Goal: Task Accomplishment & Management: Manage account settings

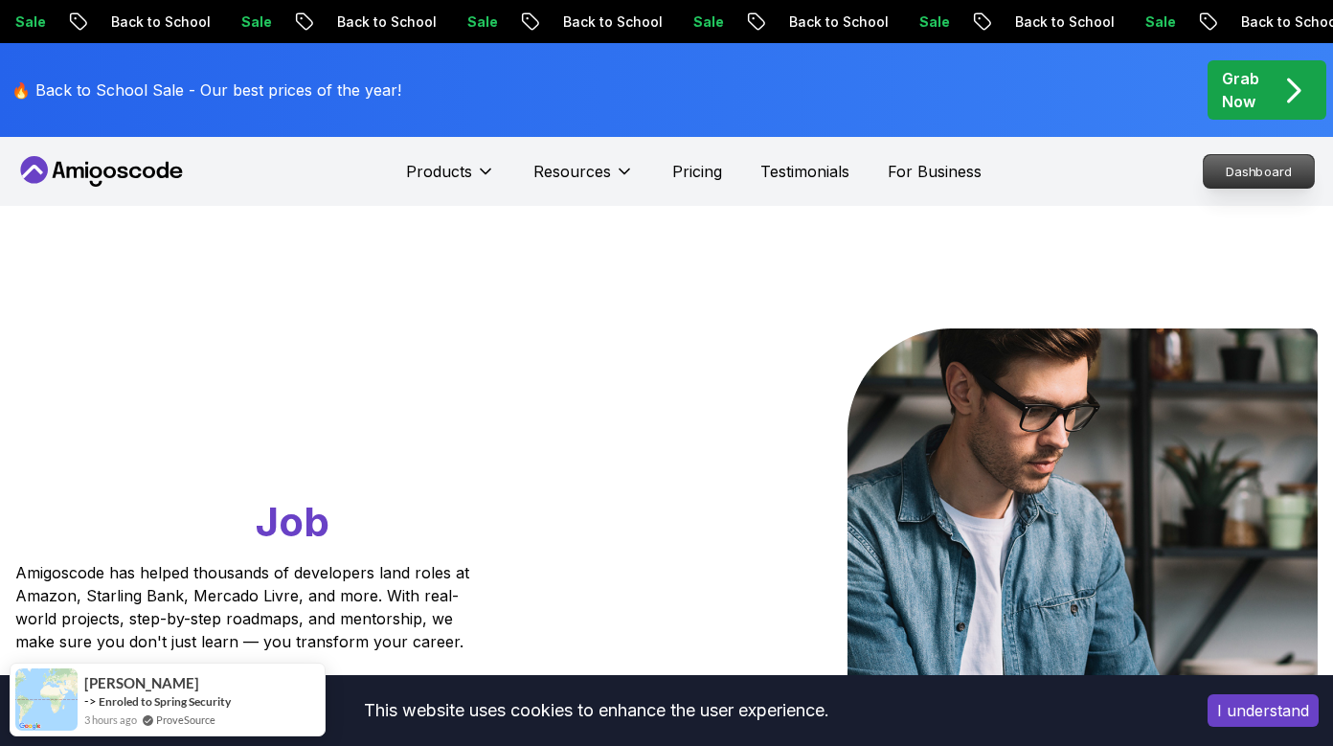
click at [1249, 169] on p "Dashboard" at bounding box center [1259, 171] width 110 height 33
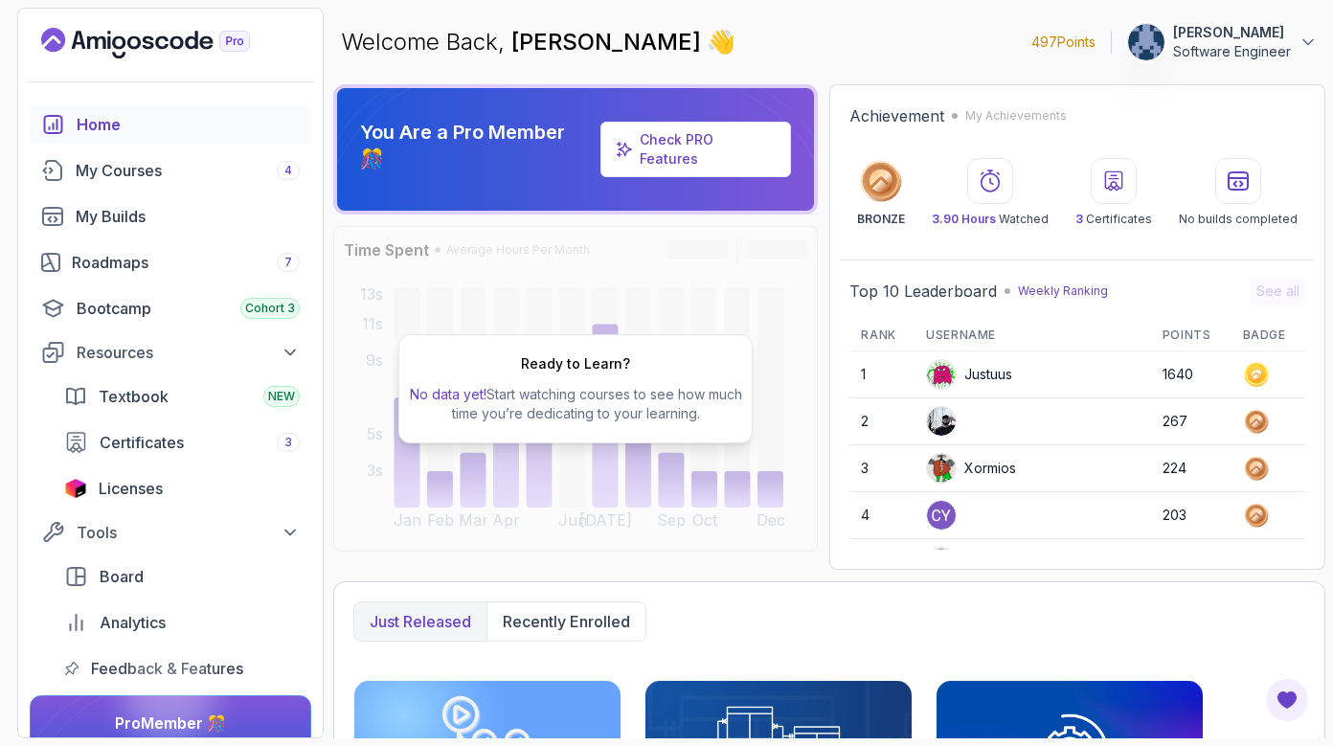
click at [1293, 48] on button "Fabricio Mazzola Software Engineer" at bounding box center [1222, 42] width 191 height 38
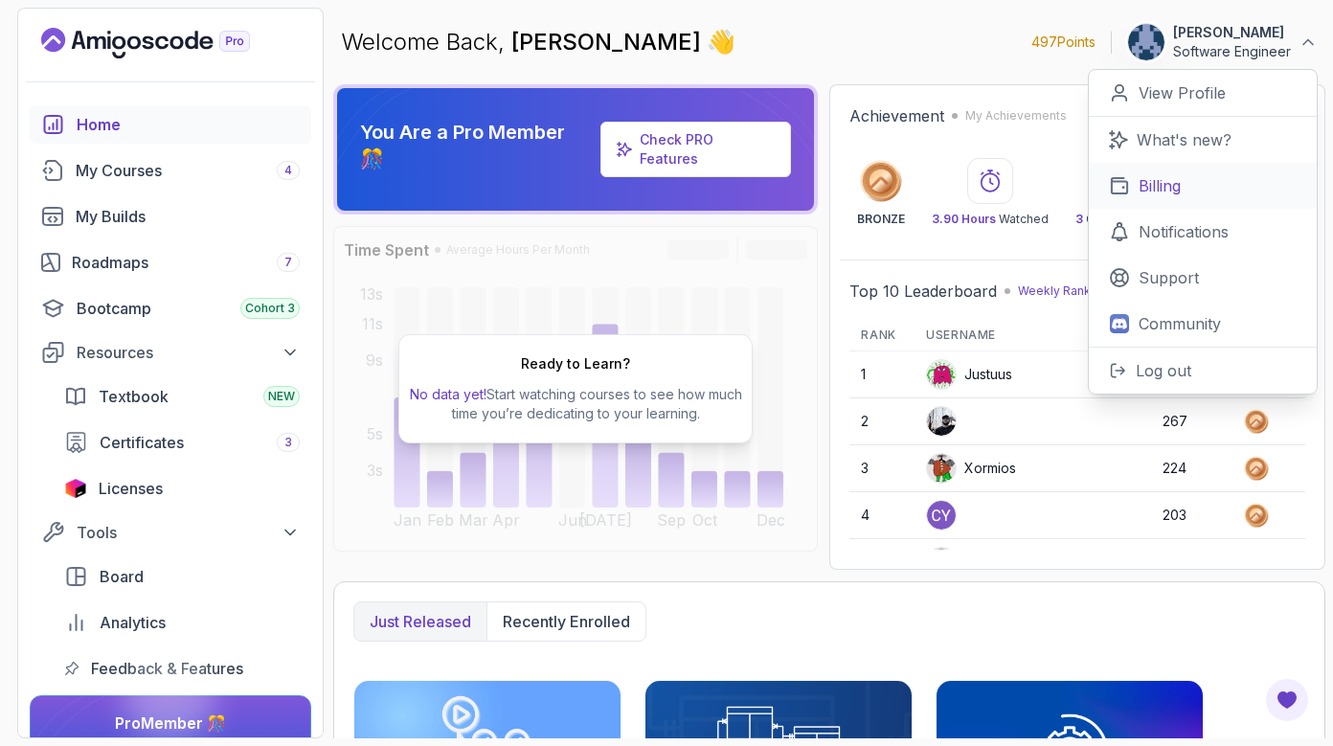
click at [1212, 182] on link "Billing" at bounding box center [1203, 186] width 228 height 46
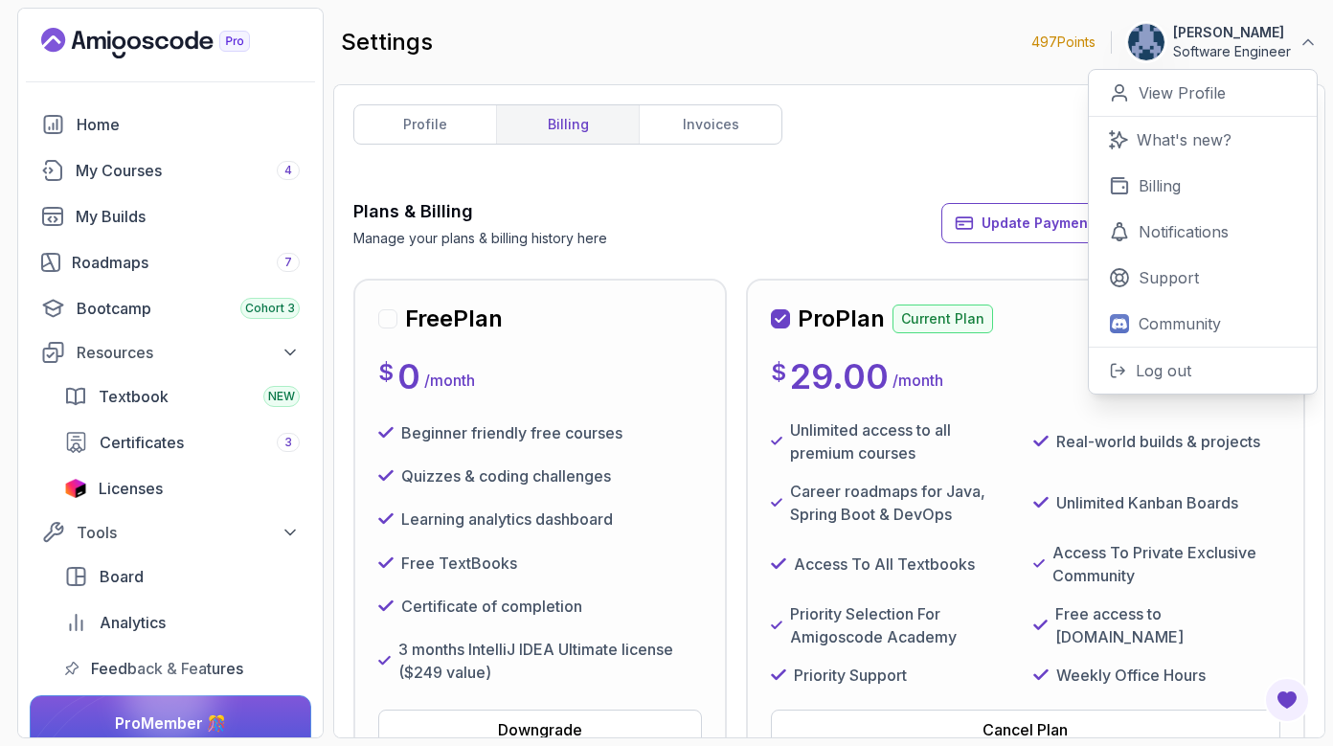
click at [724, 225] on div "Plans & Billing Manage your plans & billing history here Update Payment Details…" at bounding box center [829, 223] width 952 height 50
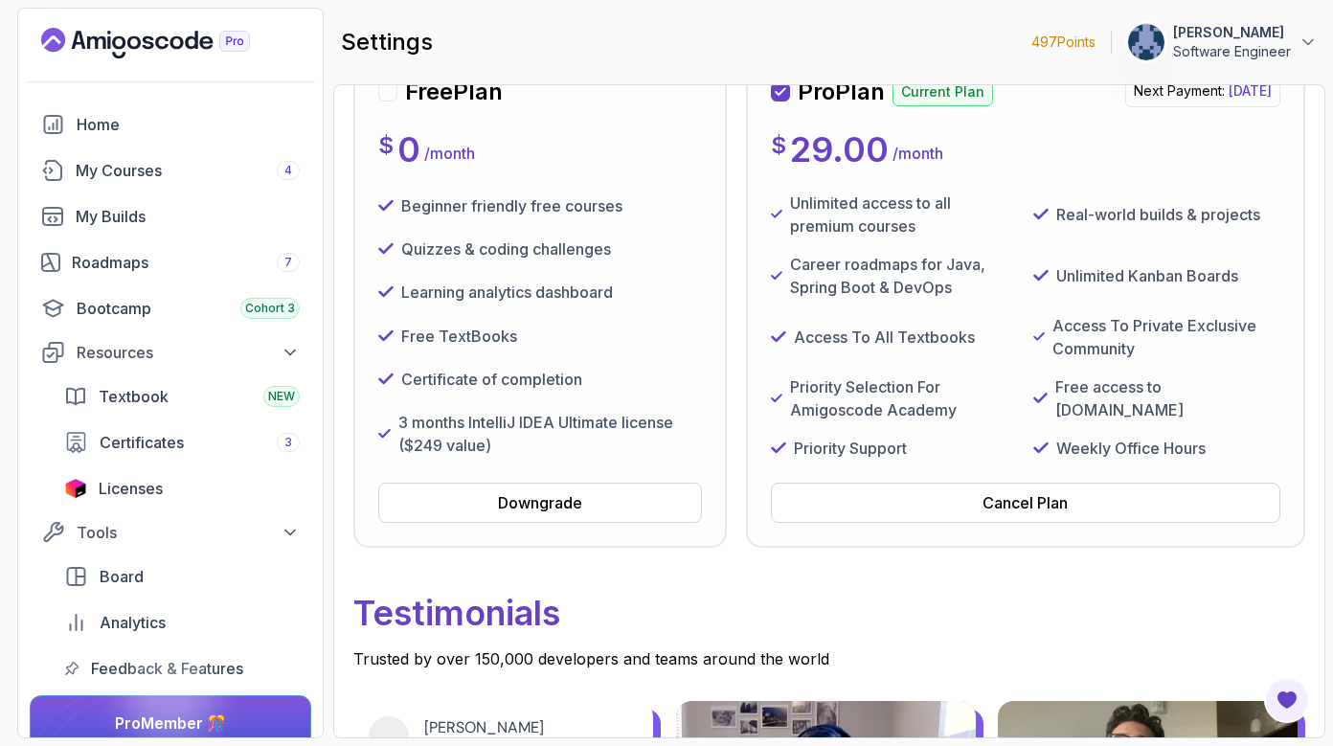
scroll to position [226, 0]
click at [584, 524] on button "Downgrade" at bounding box center [540, 504] width 324 height 40
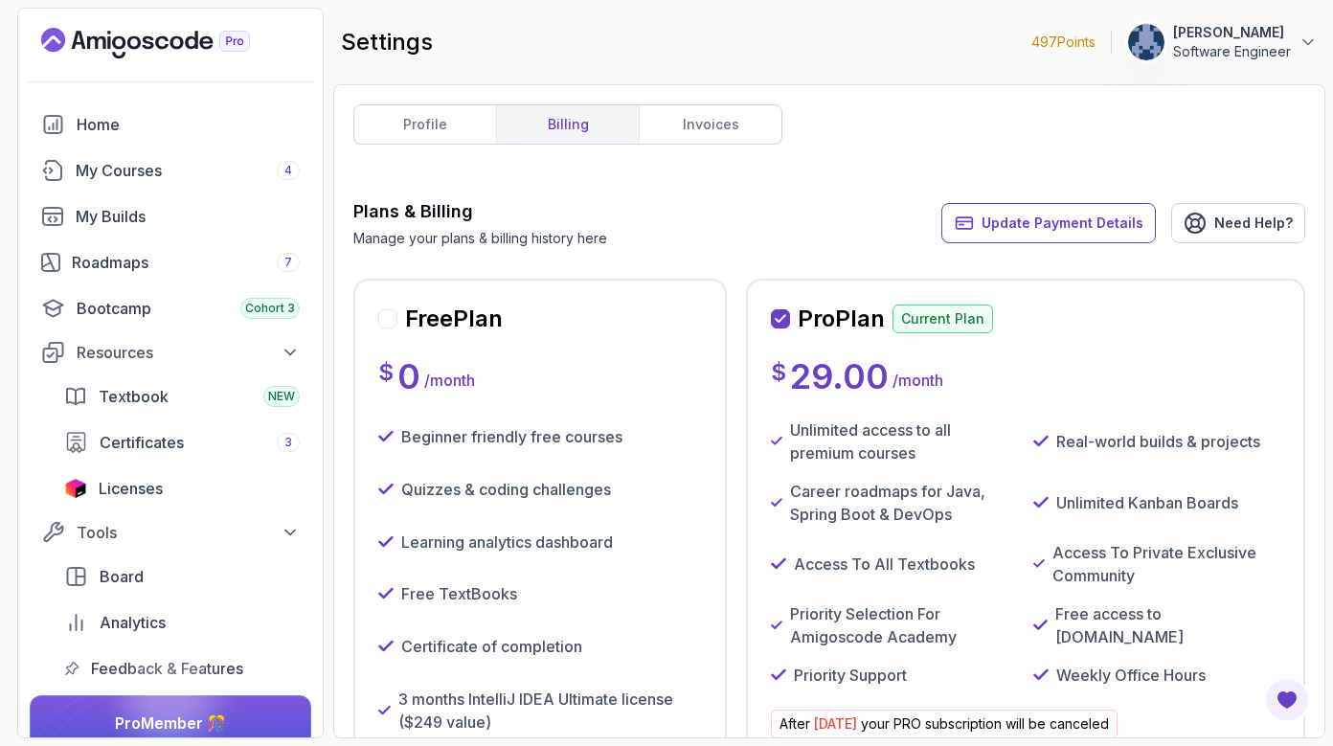
scroll to position [-83, 0]
